Goal: Task Accomplishment & Management: Manage account settings

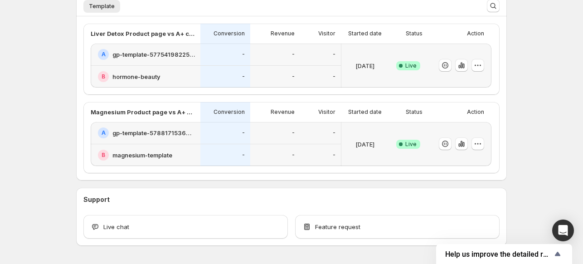
scroll to position [231, 0]
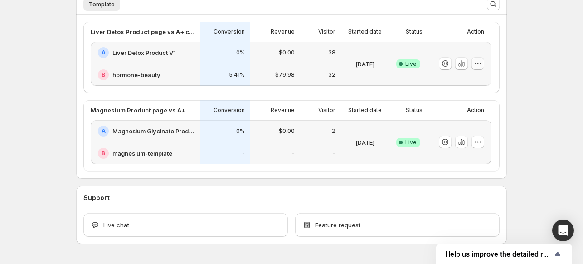
click at [479, 61] on icon "button" at bounding box center [477, 63] width 9 height 9
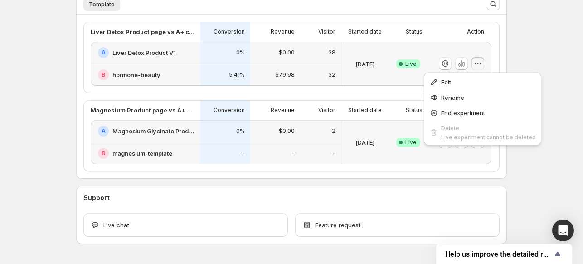
click at [500, 58] on div "Liver Detox Product page vs A+ content Conversion Revenue Visitor Started date …" at bounding box center [291, 57] width 416 height 71
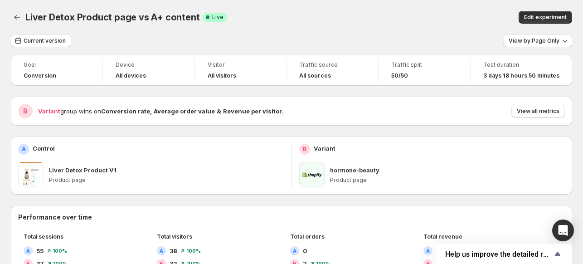
click at [317, 171] on span at bounding box center [311, 174] width 25 height 25
click at [18, 14] on icon "Back" at bounding box center [17, 17] width 9 height 9
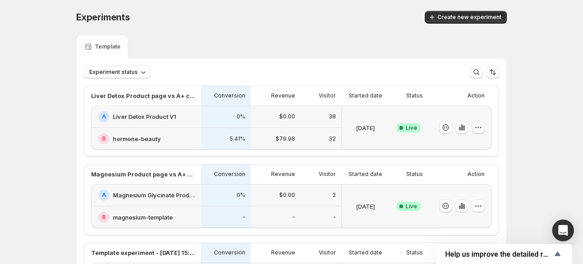
click at [482, 128] on icon "button" at bounding box center [478, 127] width 9 height 9
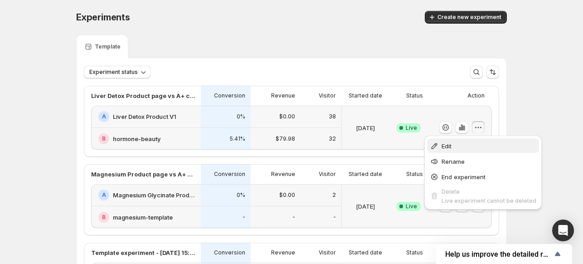
click at [442, 150] on span "Edit" at bounding box center [489, 145] width 95 height 9
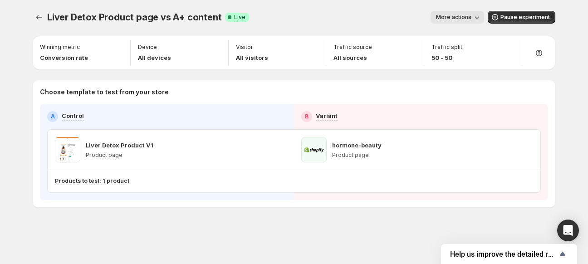
click at [481, 16] on icon "button" at bounding box center [476, 17] width 9 height 9
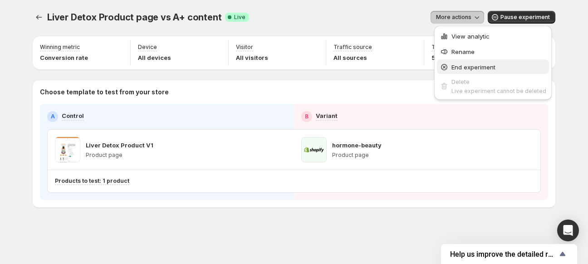
click at [473, 67] on span "End experiment" at bounding box center [473, 66] width 44 height 7
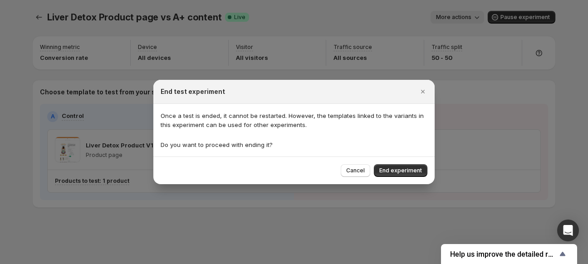
click at [391, 176] on button "End experiment" at bounding box center [401, 170] width 54 height 13
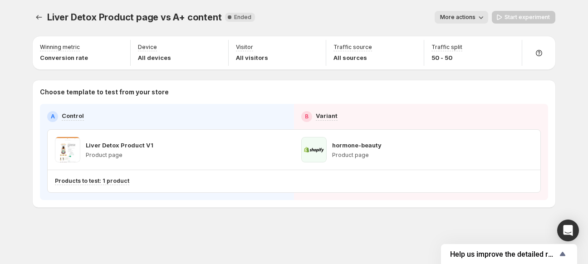
click at [317, 148] on span at bounding box center [313, 149] width 25 height 25
click at [332, 148] on p "hormone-beauty" at bounding box center [356, 145] width 49 height 9
click at [364, 145] on p "hormone-beauty" at bounding box center [356, 145] width 49 height 9
drag, startPoint x: 330, startPoint y: 146, endPoint x: 406, endPoint y: 152, distance: 76.9
click at [406, 152] on div "hormone-beauty Product page" at bounding box center [417, 149] width 232 height 25
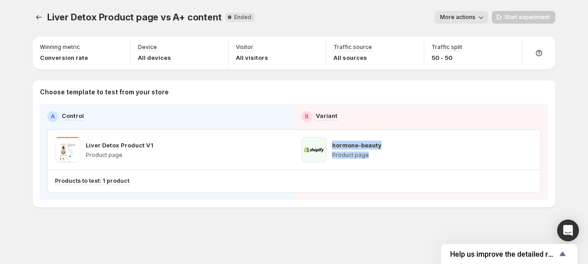
click at [345, 154] on p "Product page" at bounding box center [356, 154] width 49 height 7
click at [296, 148] on div "hormone-beauty Product page" at bounding box center [417, 150] width 246 height 40
click at [328, 150] on div "hormone-beauty Product page" at bounding box center [341, 149] width 80 height 25
click at [406, 145] on div "hormone-beauty Product page" at bounding box center [417, 149] width 232 height 25
click at [387, 147] on div "hormone-beauty Product page" at bounding box center [417, 149] width 232 height 25
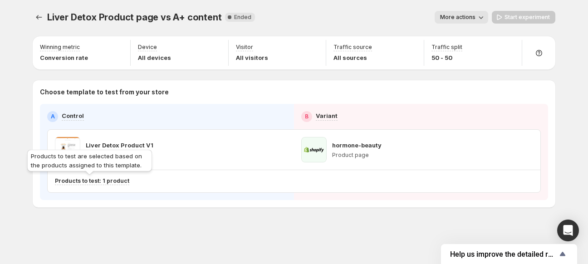
click at [122, 180] on p "Products to test: 1 product" at bounding box center [92, 180] width 74 height 7
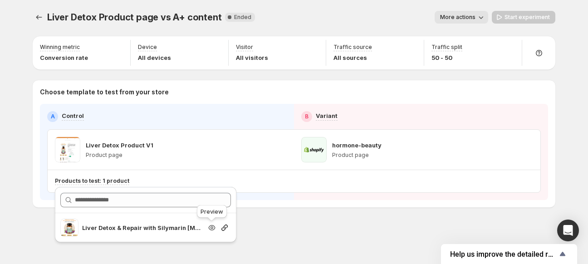
click at [209, 228] on icon "Search for and select a customer segment" at bounding box center [211, 227] width 9 height 9
click at [211, 74] on div "Winning metric Conversion rate Device All devices Visitor All visitors Traffic …" at bounding box center [294, 121] width 522 height 171
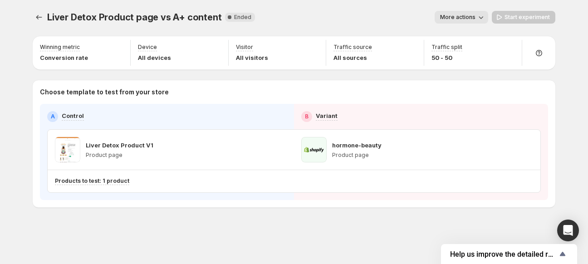
click at [463, 19] on span "More actions" at bounding box center [457, 17] width 35 height 7
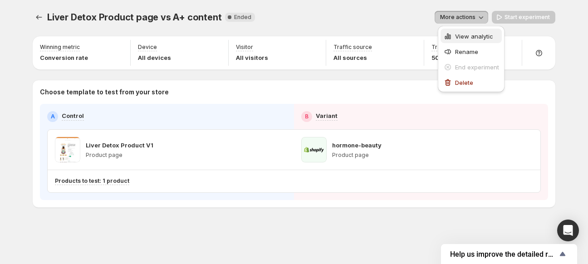
click at [466, 35] on span "View analytic" at bounding box center [474, 36] width 38 height 7
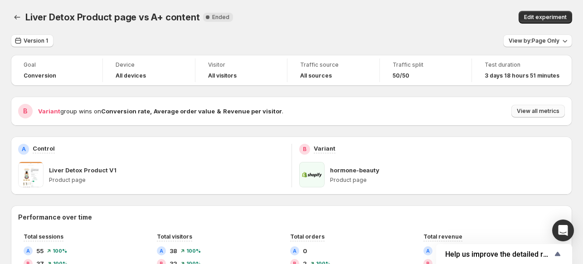
click at [522, 109] on span "View all metrics" at bounding box center [538, 110] width 43 height 7
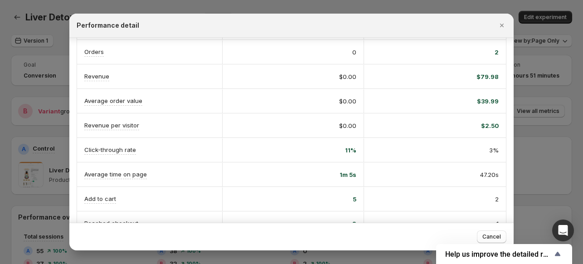
scroll to position [91, 0]
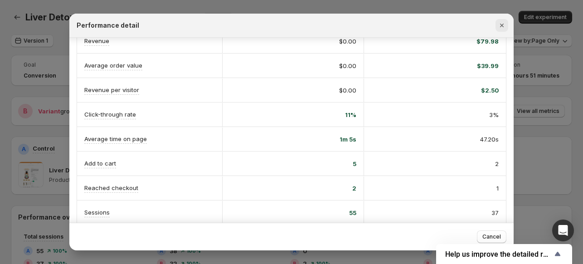
click at [502, 21] on icon "Close" at bounding box center [501, 25] width 9 height 9
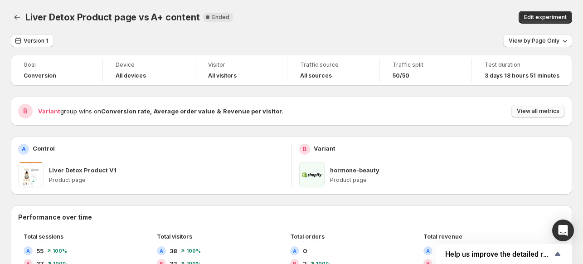
click at [553, 107] on button "View all metrics" at bounding box center [539, 111] width 54 height 13
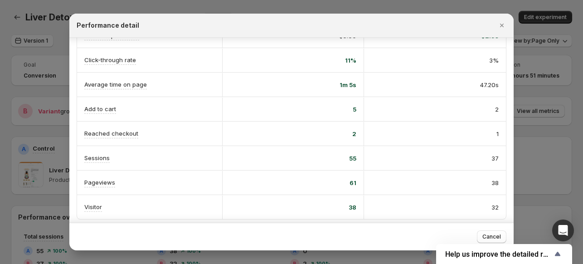
scroll to position [146, 0]
click at [569, 103] on div at bounding box center [291, 132] width 583 height 264
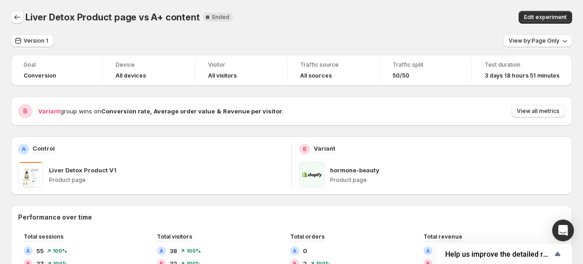
click at [17, 21] on icon "Back" at bounding box center [17, 17] width 9 height 9
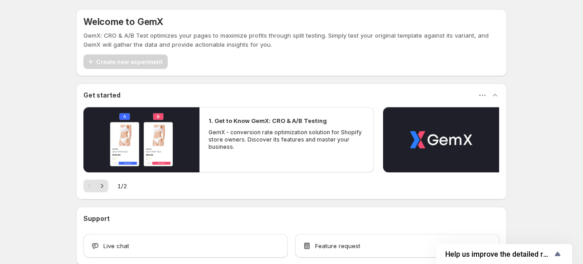
scroll to position [49, 0]
